Goal: Transaction & Acquisition: Purchase product/service

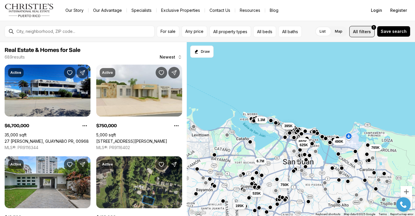
click at [363, 31] on span "filters" at bounding box center [365, 32] width 12 height 6
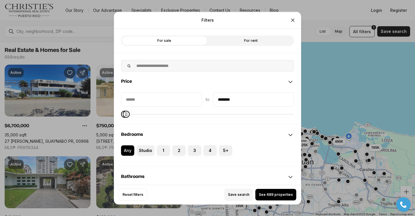
type input "********"
click at [123, 117] on span "Maximum" at bounding box center [126, 113] width 7 height 7
click at [280, 195] on span "See 48 properties" at bounding box center [276, 194] width 32 height 5
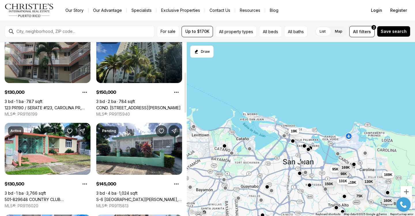
scroll to position [173, 0]
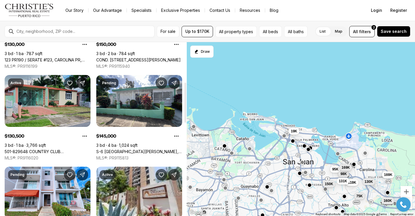
click at [51, 149] on link "501-829648 COUNTRY CLUB C/ANTONIO LUCIANO #1152, SAN JUAN PR, 00924" at bounding box center [48, 151] width 86 height 5
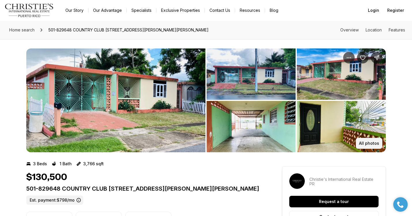
click at [368, 143] on p "All photos" at bounding box center [369, 143] width 20 height 5
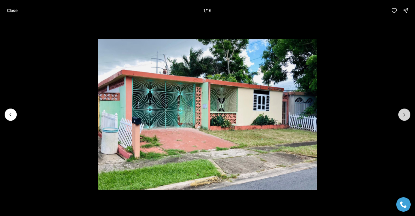
click at [403, 113] on icon "Next slide" at bounding box center [405, 115] width 6 height 6
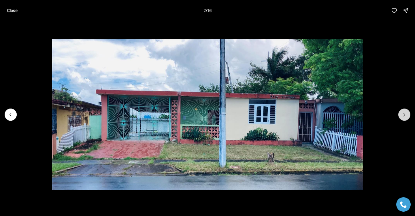
click at [403, 113] on icon "Next slide" at bounding box center [405, 115] width 6 height 6
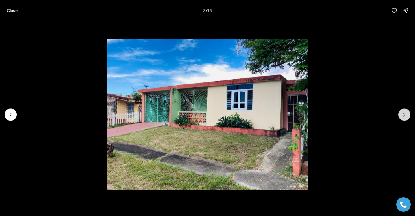
click at [403, 113] on icon "Next slide" at bounding box center [405, 115] width 6 height 6
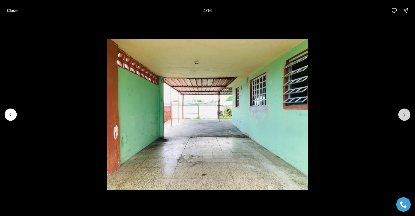
click at [403, 113] on icon "Next slide" at bounding box center [405, 115] width 6 height 6
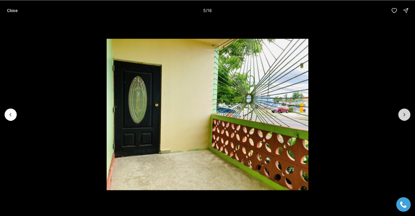
click at [403, 113] on icon "Next slide" at bounding box center [405, 115] width 6 height 6
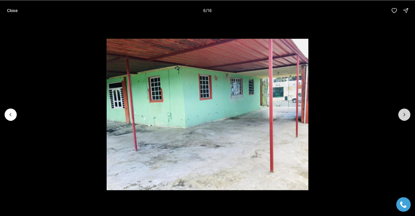
click at [403, 113] on icon "Next slide" at bounding box center [405, 115] width 6 height 6
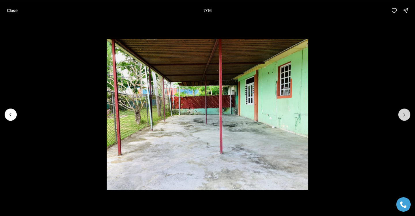
click at [403, 113] on icon "Next slide" at bounding box center [405, 115] width 6 height 6
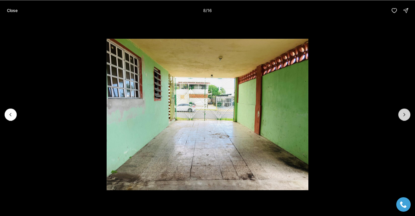
click at [403, 113] on icon "Next slide" at bounding box center [405, 115] width 6 height 6
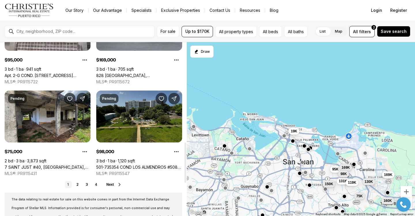
scroll to position [519, 0]
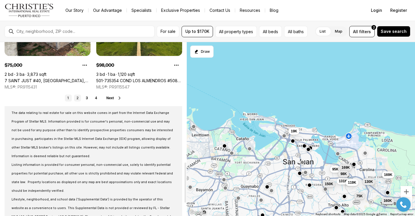
click at [77, 97] on link "2" at bounding box center [77, 98] width 7 height 7
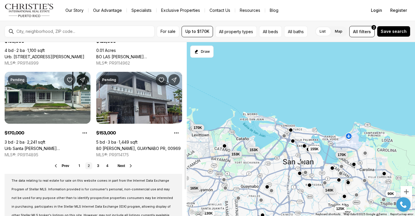
scroll to position [461, 0]
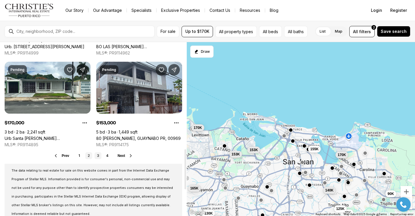
click at [97, 155] on link "3" at bounding box center [98, 155] width 7 height 7
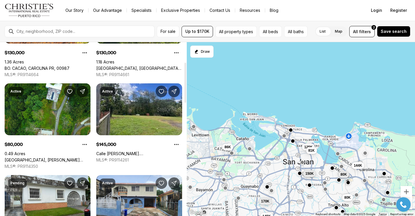
scroll to position [87, 0]
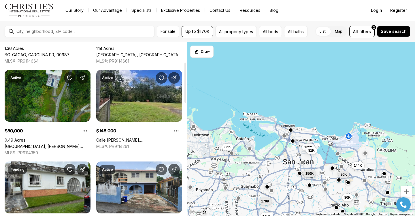
click at [51, 144] on link "[GEOGRAPHIC_DATA], [PERSON_NAME][GEOGRAPHIC_DATA], 00976" at bounding box center [48, 146] width 86 height 5
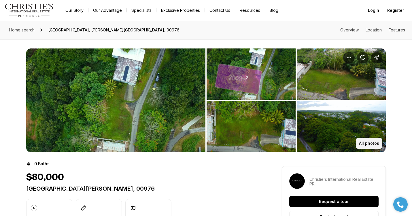
click at [368, 142] on p "All photos" at bounding box center [369, 143] width 20 height 5
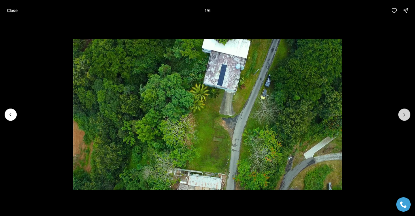
click at [406, 113] on icon "Next slide" at bounding box center [405, 115] width 6 height 6
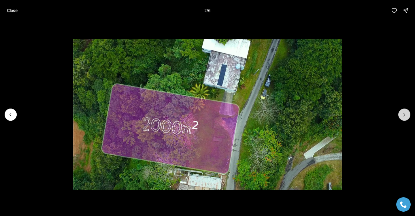
click at [406, 113] on icon "Next slide" at bounding box center [405, 115] width 6 height 6
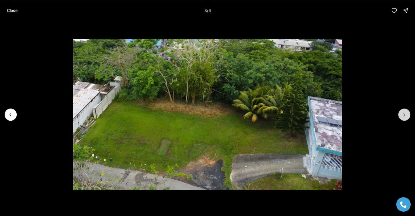
click at [406, 113] on icon "Next slide" at bounding box center [405, 115] width 6 height 6
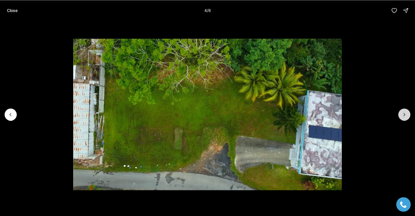
click at [406, 113] on icon "Next slide" at bounding box center [405, 115] width 6 height 6
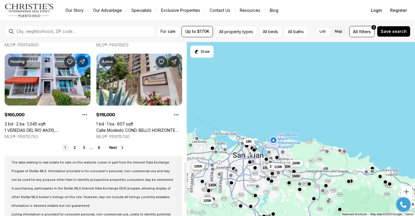
scroll to position [519, 0]
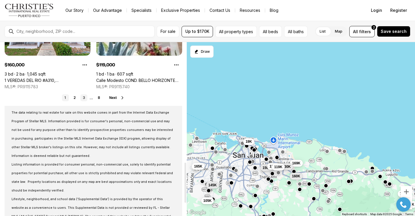
click at [82, 97] on link "3" at bounding box center [83, 97] width 7 height 7
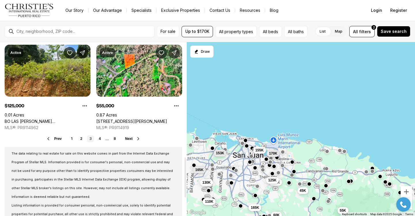
scroll to position [519, 0]
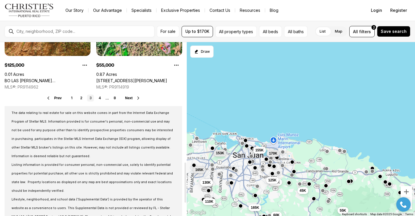
click at [99, 97] on link "4" at bounding box center [99, 98] width 7 height 7
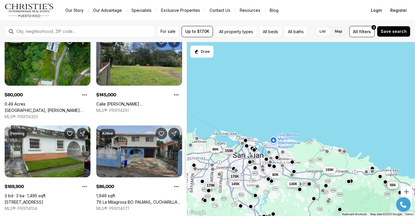
scroll to position [433, 0]
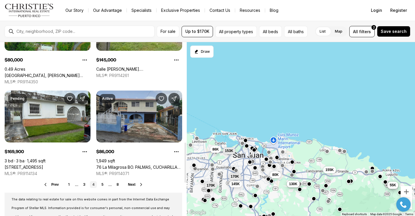
click at [127, 165] on link "76 La Milagrosa BO. PALMAS, CUCHARILLAS, CATANO PR, 00962" at bounding box center [139, 167] width 86 height 5
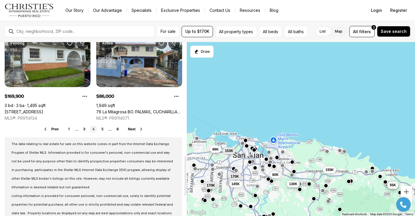
scroll to position [490, 0]
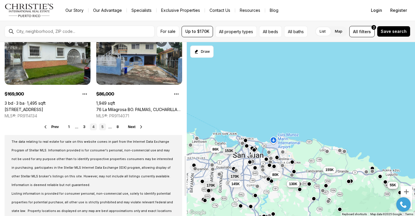
click at [102, 127] on link "5" at bounding box center [102, 126] width 7 height 7
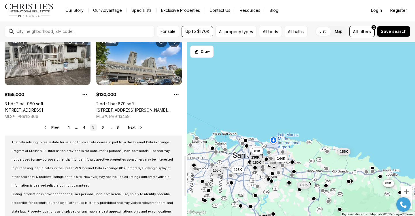
scroll to position [490, 0]
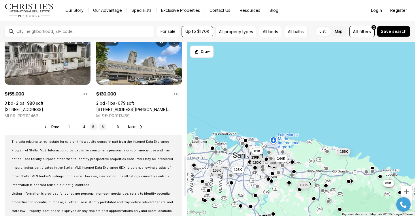
click at [100, 128] on link "6" at bounding box center [102, 126] width 7 height 7
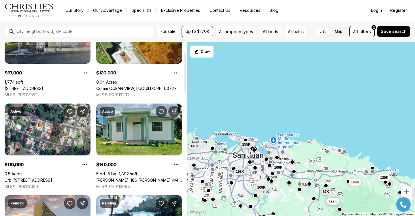
scroll to position [58, 0]
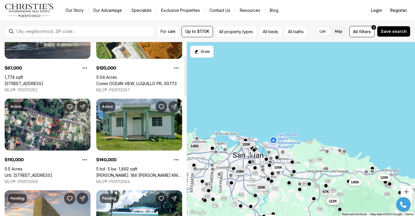
click at [143, 173] on link "Carr. 186 BO JIMENEZ KM. 25.1, RIO GRANDE PR, 00745" at bounding box center [139, 175] width 86 height 5
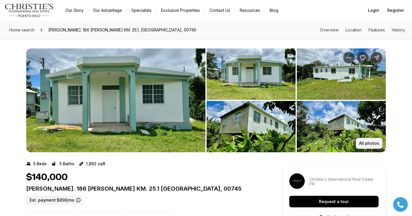
click at [369, 143] on p "All photos" at bounding box center [369, 143] width 20 height 5
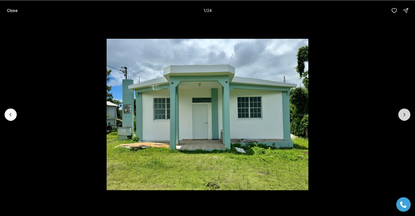
click at [404, 112] on icon "Next slide" at bounding box center [405, 115] width 6 height 6
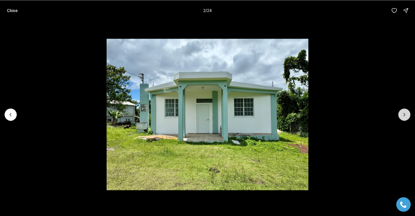
click at [404, 112] on icon "Next slide" at bounding box center [405, 115] width 6 height 6
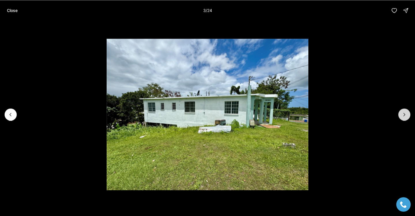
click at [404, 112] on icon "Next slide" at bounding box center [405, 115] width 6 height 6
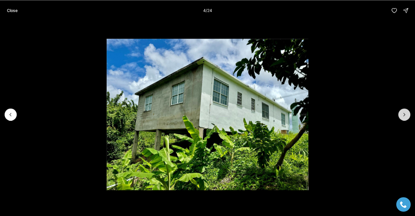
click at [404, 112] on icon "Next slide" at bounding box center [405, 115] width 6 height 6
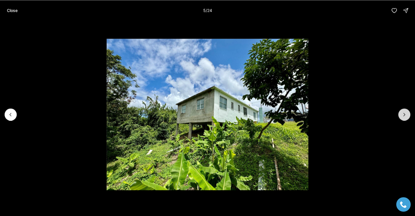
click at [404, 112] on icon "Next slide" at bounding box center [405, 115] width 6 height 6
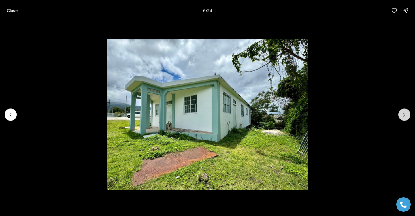
click at [404, 112] on icon "Next slide" at bounding box center [405, 115] width 6 height 6
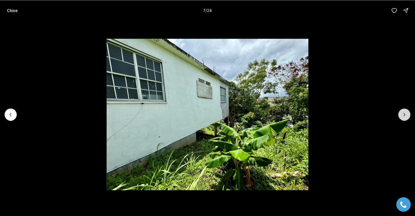
click at [404, 112] on icon "Next slide" at bounding box center [405, 115] width 6 height 6
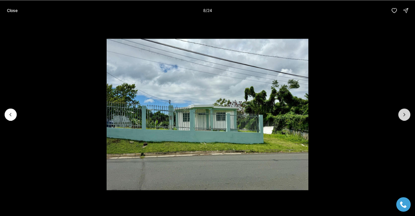
click at [404, 112] on icon "Next slide" at bounding box center [405, 115] width 6 height 6
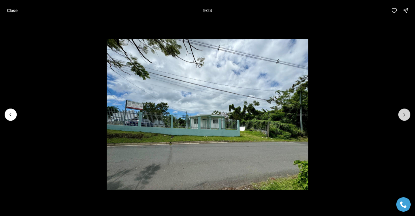
click at [404, 112] on icon "Next slide" at bounding box center [405, 115] width 6 height 6
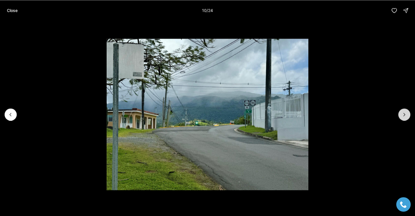
click at [404, 112] on icon "Next slide" at bounding box center [405, 115] width 6 height 6
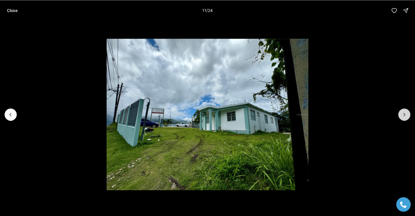
click at [404, 112] on icon "Next slide" at bounding box center [405, 115] width 6 height 6
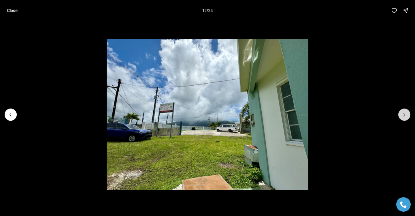
click at [404, 112] on icon "Next slide" at bounding box center [405, 115] width 6 height 6
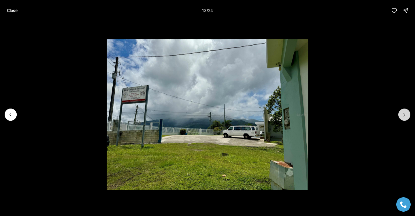
click at [404, 112] on icon "Next slide" at bounding box center [405, 115] width 6 height 6
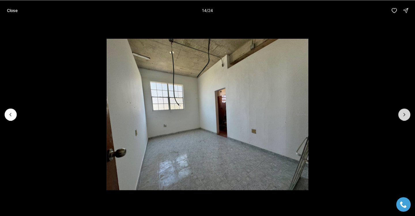
click at [404, 112] on icon "Next slide" at bounding box center [405, 115] width 6 height 6
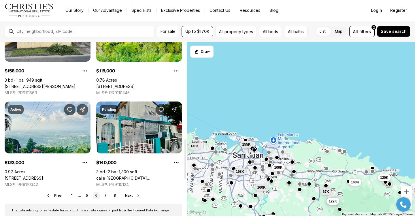
scroll to position [433, 0]
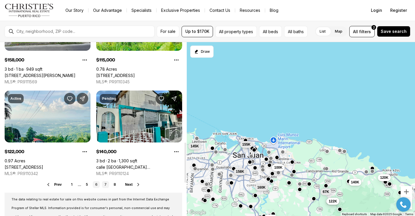
click at [103, 186] on link "7" at bounding box center [105, 184] width 7 height 7
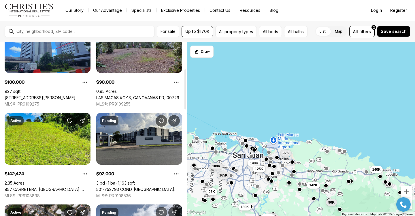
scroll to position [144, 0]
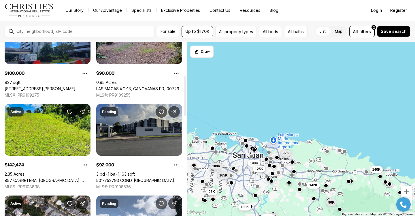
click at [143, 178] on link "501-752793 COND. [GEOGRAPHIC_DATA] #E1, [GEOGRAPHIC_DATA], 00985" at bounding box center [139, 180] width 86 height 5
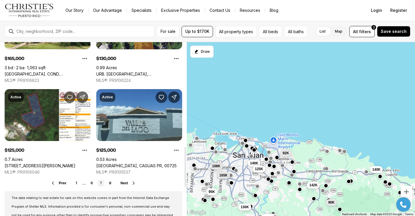
scroll to position [461, 0]
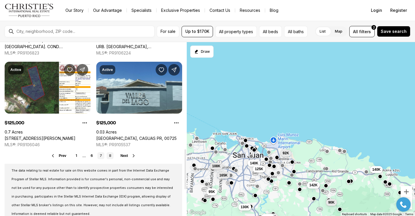
click at [110, 156] on link "8" at bounding box center [110, 155] width 7 height 7
